Goal: Task Accomplishment & Management: Use online tool/utility

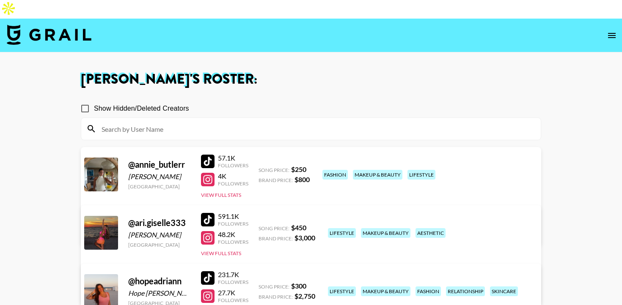
scroll to position [116, 0]
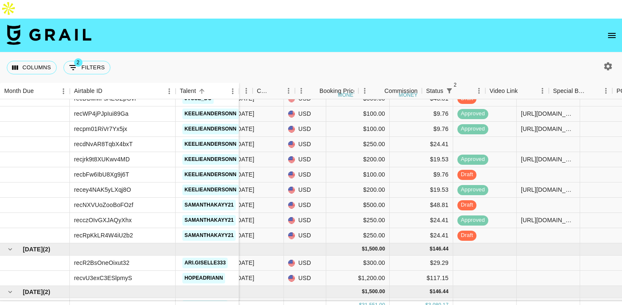
scroll to position [970, 230]
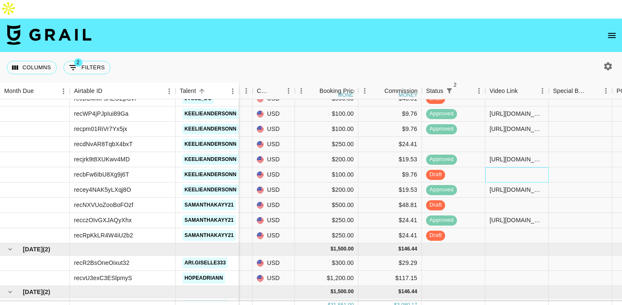
click at [501, 167] on div at bounding box center [516, 174] width 63 height 15
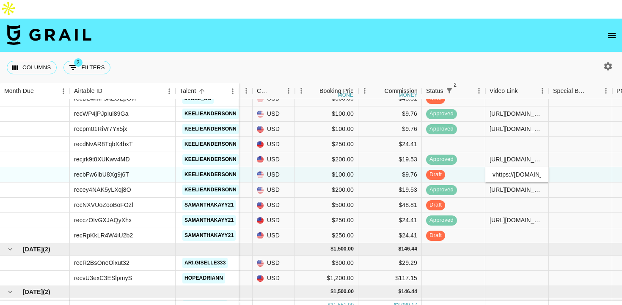
scroll to position [0, 346]
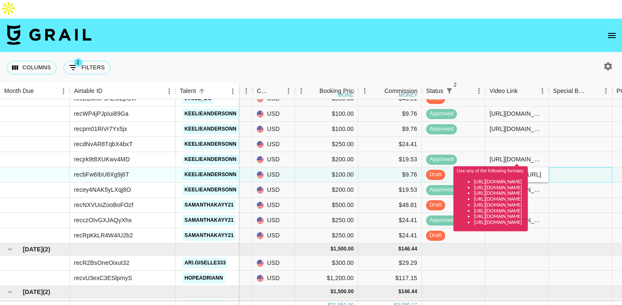
click at [570, 167] on div at bounding box center [579, 174] width 63 height 15
click at [495, 171] on input "vhttps://[DOMAIN_NAME][URL]" at bounding box center [516, 174] width 62 height 7
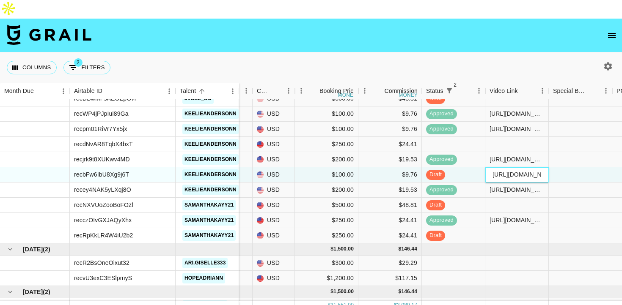
type input "[URL][DOMAIN_NAME]"
click at [598, 167] on div at bounding box center [579, 174] width 63 height 15
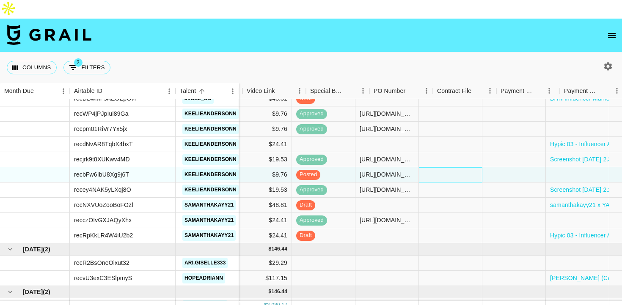
scroll to position [970, 571]
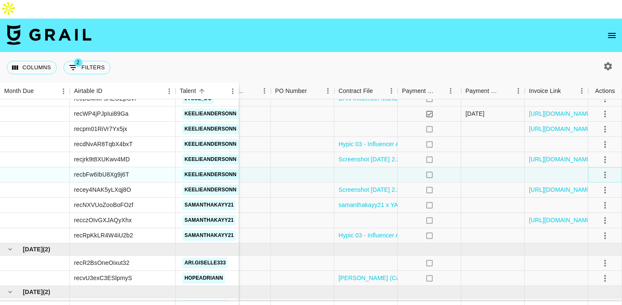
click at [606, 170] on icon "select merge strategy" at bounding box center [605, 175] width 10 height 10
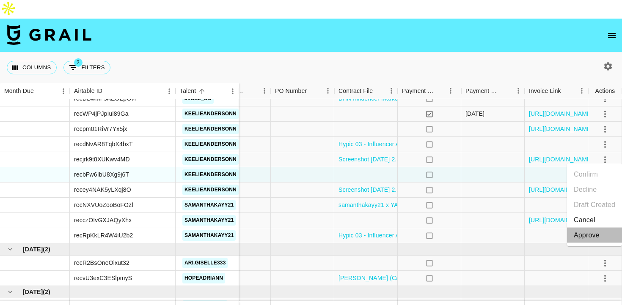
click at [584, 235] on div "Approve" at bounding box center [586, 235] width 26 height 10
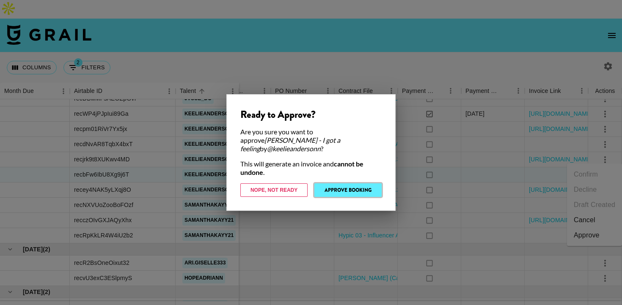
click at [357, 191] on button "Approve Booking" at bounding box center [347, 191] width 67 height 14
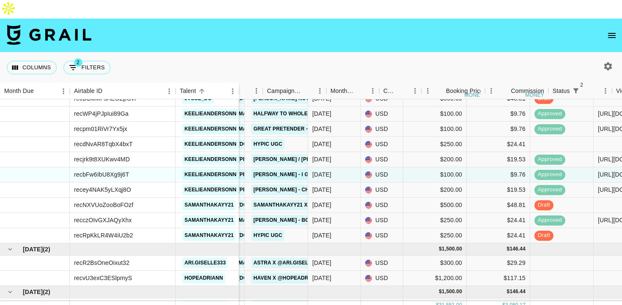
scroll to position [970, 0]
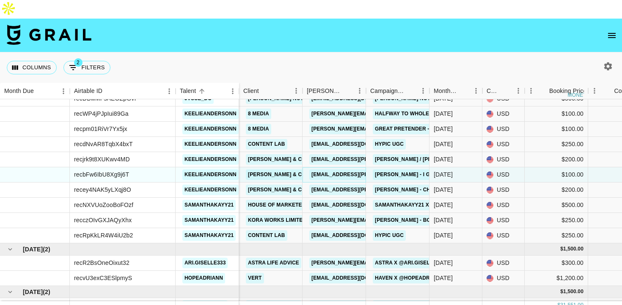
click at [328, 170] on link "[EMAIL_ADDRESS][PERSON_NAME][DOMAIN_NAME]" at bounding box center [378, 175] width 138 height 11
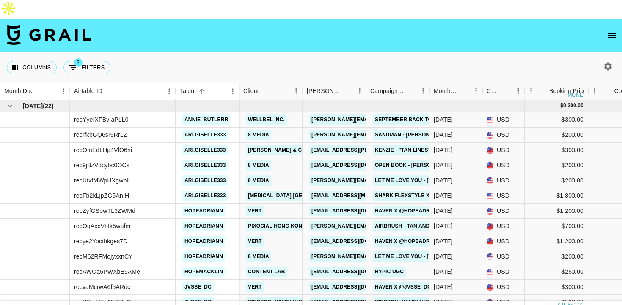
scroll to position [752, 0]
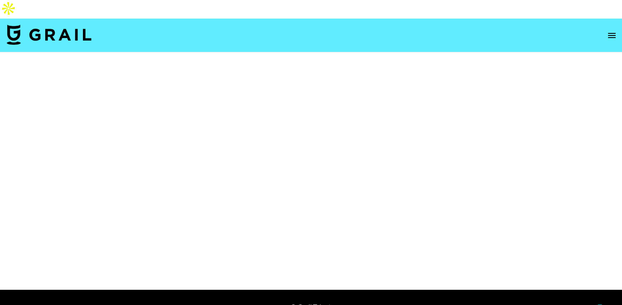
select select "Multi"
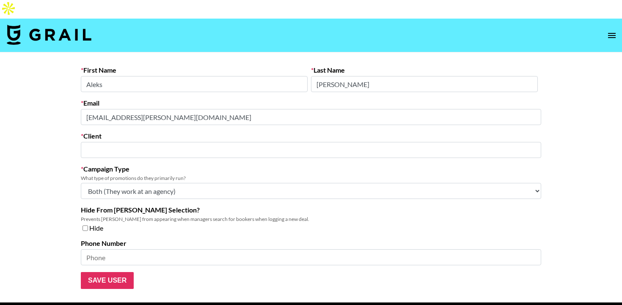
type input "[PERSON_NAME] & Co LLC"
click at [297, 183] on select "Choose Type... Song Promos Brand Promos Both (They work at an agency)" at bounding box center [311, 191] width 460 height 16
click at [81, 183] on select "Choose Type... Song Promos Brand Promos Both (They work at an agency)" at bounding box center [311, 191] width 460 height 16
